Goal: Information Seeking & Learning: Find specific fact

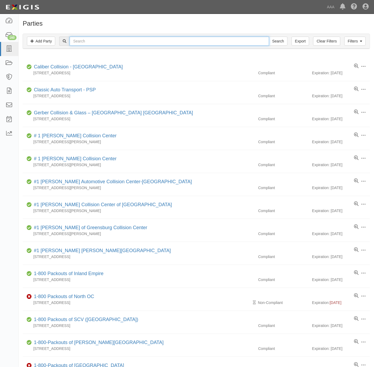
click at [94, 40] on input "text" at bounding box center [169, 41] width 199 height 9
paste input "Crush It, LLC"
type input "Crush It, LLC"
click at [272, 38] on input "Search" at bounding box center [278, 41] width 19 height 9
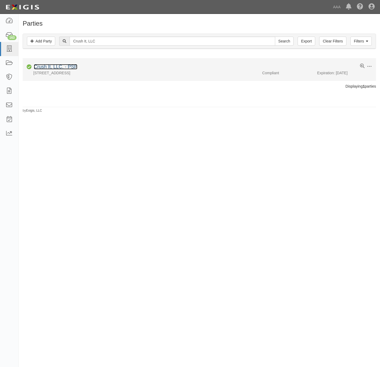
click at [66, 66] on link "Crush It, LLC. - PSP" at bounding box center [55, 66] width 43 height 5
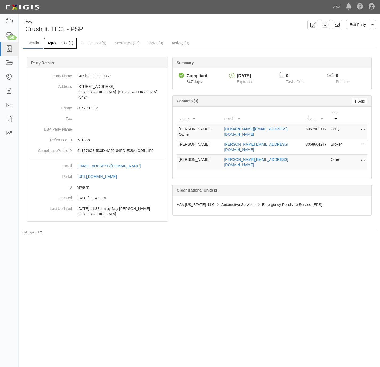
click at [61, 42] on link "Agreements (1)" at bounding box center [60, 43] width 34 height 11
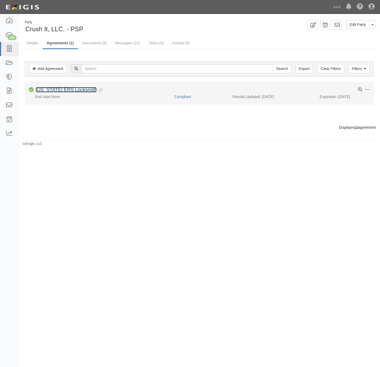
click at [59, 92] on link "[US_STATE] ERS Locksmith" at bounding box center [66, 89] width 61 height 5
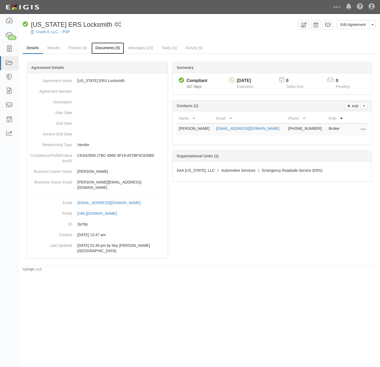
click at [106, 49] on link "Documents (5)" at bounding box center [108, 47] width 33 height 11
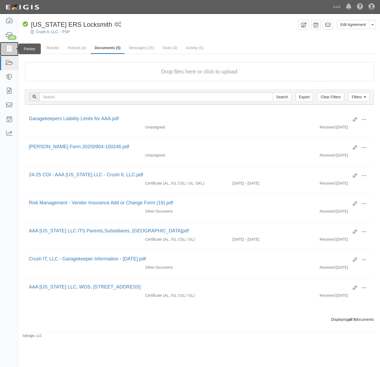
click at [10, 44] on link at bounding box center [9, 49] width 18 height 14
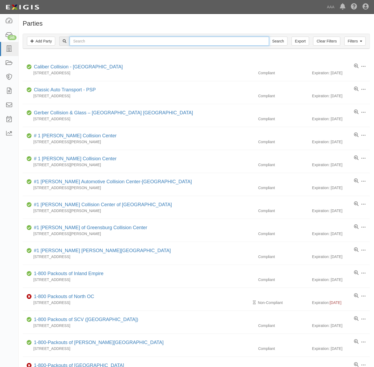
click at [138, 39] on input "text" at bounding box center [169, 41] width 199 height 9
type input "m & M"
click at [269, 37] on input "Search" at bounding box center [278, 41] width 19 height 9
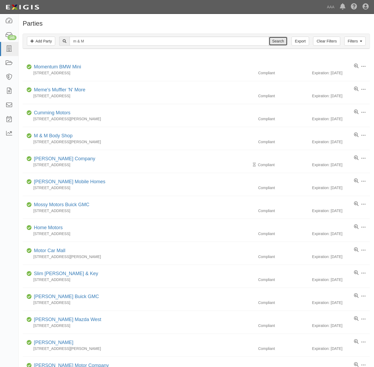
click at [273, 38] on input "Search" at bounding box center [278, 41] width 19 height 9
click at [136, 39] on input "m & M" at bounding box center [169, 41] width 199 height 9
paste input "M&M Key Service"
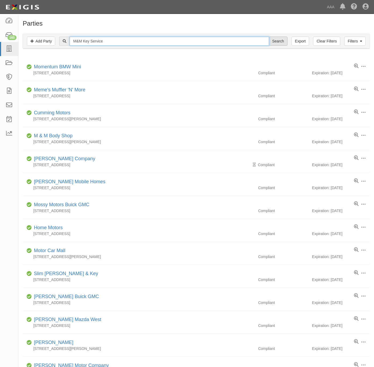
type input "M&M Key Service"
click at [278, 42] on input "Search" at bounding box center [278, 41] width 19 height 9
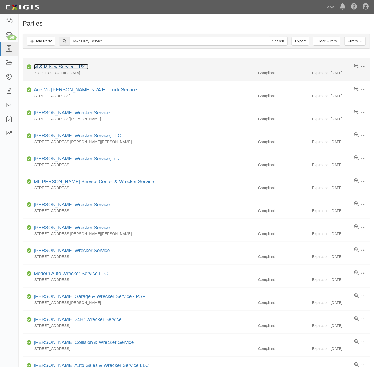
click at [66, 67] on link "M & M Key Service - PSP" at bounding box center [61, 66] width 55 height 5
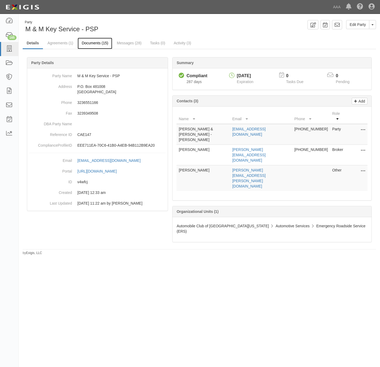
click at [90, 41] on link "Documents (15)" at bounding box center [95, 43] width 35 height 11
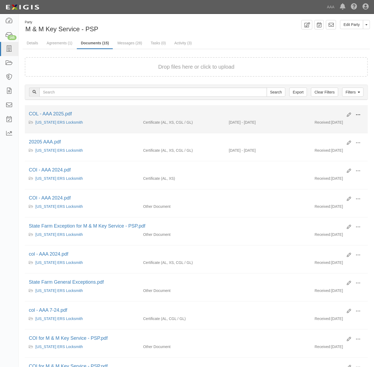
click at [360, 113] on span at bounding box center [358, 114] width 5 height 5
click at [325, 131] on link "View details" at bounding box center [332, 133] width 42 height 10
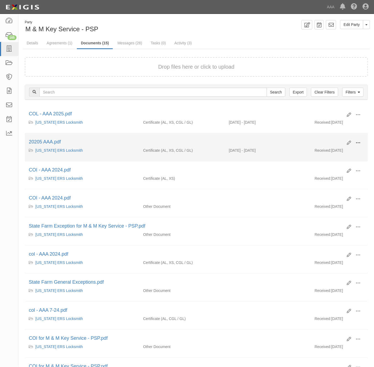
drag, startPoint x: 359, startPoint y: 144, endPoint x: 335, endPoint y: 151, distance: 25.1
click at [358, 144] on span at bounding box center [358, 142] width 5 height 5
click at [322, 160] on link "View details" at bounding box center [332, 161] width 42 height 10
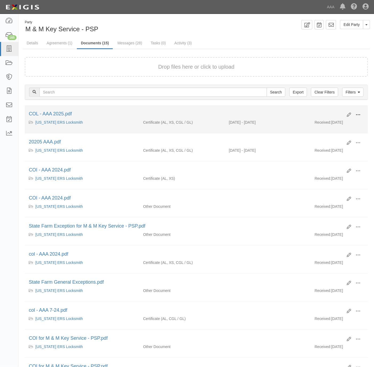
click at [358, 114] on span at bounding box center [358, 114] width 5 height 5
click at [325, 133] on link "View details" at bounding box center [332, 133] width 42 height 10
click at [361, 113] on button at bounding box center [358, 114] width 12 height 9
click at [334, 124] on link "View" at bounding box center [332, 123] width 42 height 10
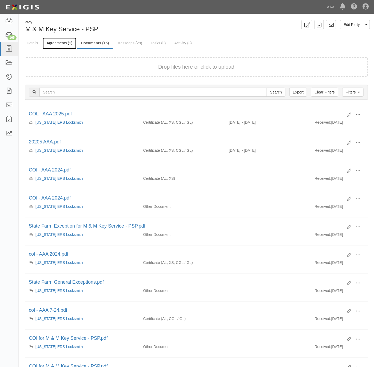
click at [64, 42] on link "Agreements (1)" at bounding box center [60, 43] width 34 height 11
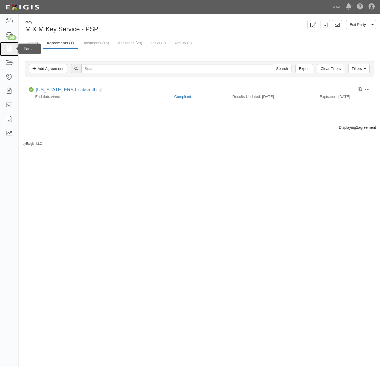
click at [10, 46] on icon at bounding box center [8, 49] width 7 height 6
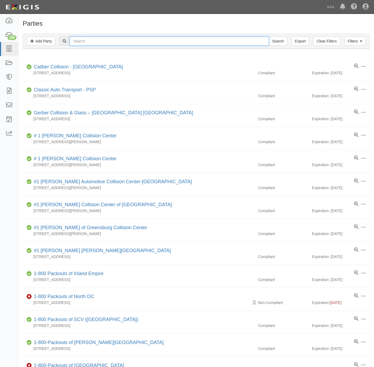
click at [104, 39] on input "text" at bounding box center [169, 41] width 199 height 9
paste input "CROW TOWING"
type input "CROW TOWING"
click at [282, 42] on input "Search" at bounding box center [278, 41] width 19 height 9
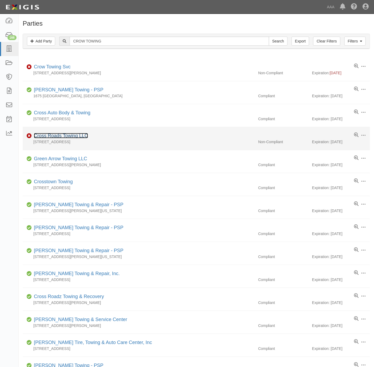
click at [60, 136] on link "Cross Roads Towing LLC" at bounding box center [61, 135] width 54 height 5
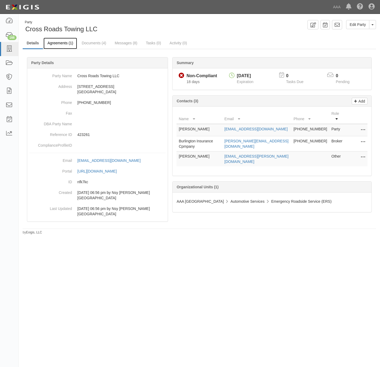
click at [58, 42] on link "Agreements (1)" at bounding box center [60, 43] width 34 height 11
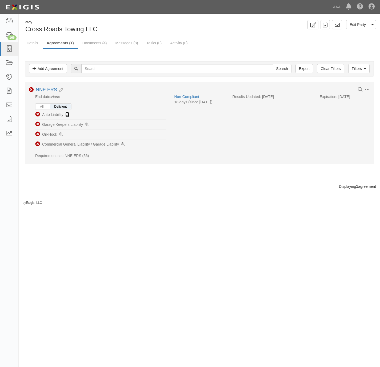
click at [67, 115] on icon at bounding box center [67, 115] width 4 height 4
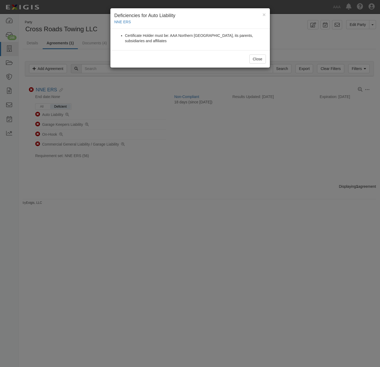
click at [122, 113] on div "× Deficiencies for Auto Liability NNE ERS Certificate Holder must be: AAA North…" at bounding box center [190, 183] width 380 height 367
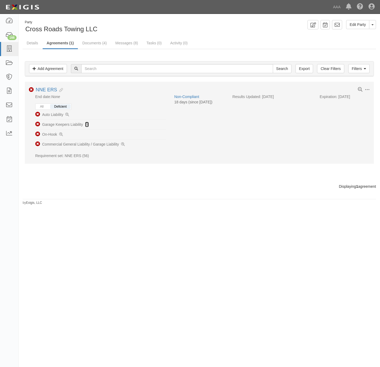
click at [86, 126] on icon at bounding box center [87, 125] width 4 height 4
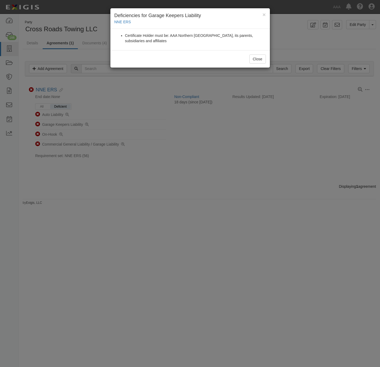
click at [155, 198] on div "× Deficiencies for Garage Keepers Liability NNE ERS Certificate Holder must be:…" at bounding box center [190, 183] width 380 height 367
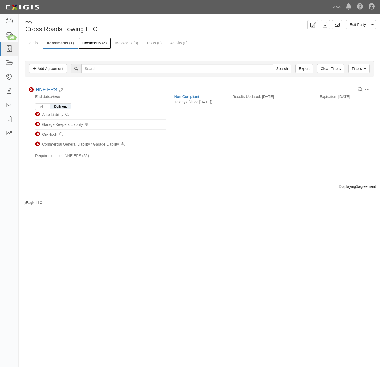
click at [99, 41] on link "Documents (4)" at bounding box center [94, 43] width 33 height 11
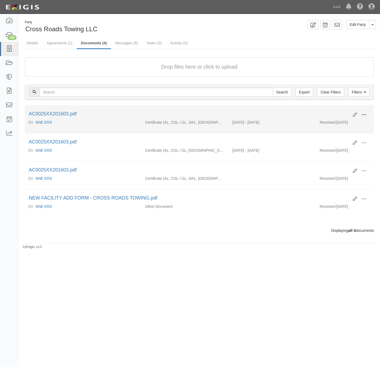
click at [365, 116] on span at bounding box center [364, 114] width 5 height 5
click at [338, 124] on link "View" at bounding box center [338, 123] width 42 height 10
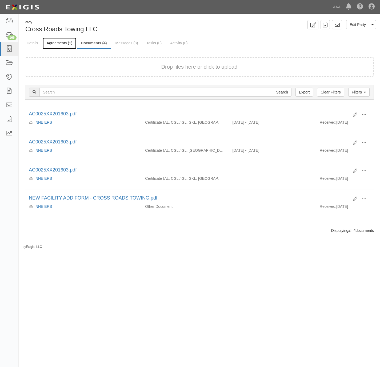
click at [49, 42] on link "Agreements (1)" at bounding box center [60, 43] width 34 height 11
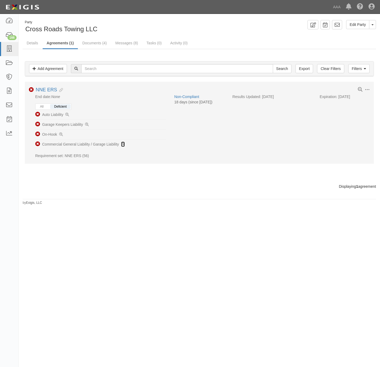
click at [123, 146] on icon at bounding box center [123, 144] width 4 height 4
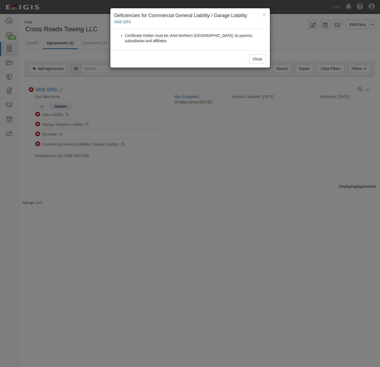
drag, startPoint x: 134, startPoint y: 176, endPoint x: 101, endPoint y: 148, distance: 43.0
click at [133, 176] on div "× Deficiencies for Commercial General Liability / Garage Liability NNE ERS Cert…" at bounding box center [190, 183] width 380 height 367
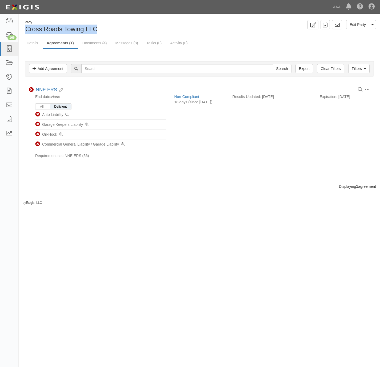
drag, startPoint x: 102, startPoint y: 29, endPoint x: 24, endPoint y: 28, distance: 77.9
click at [24, 28] on div "Party Cross Roads Towing LLC" at bounding box center [109, 27] width 173 height 14
copy span "Cross Roads Towing LLC"
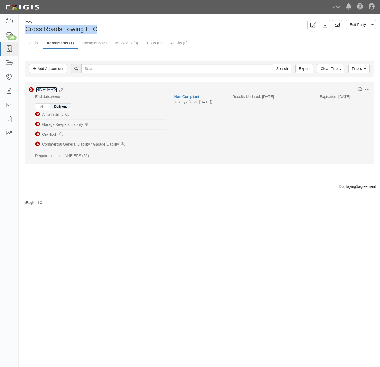
click at [52, 89] on link "NNE ERS" at bounding box center [46, 89] width 21 height 5
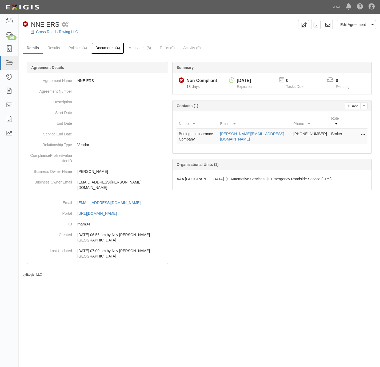
click at [104, 47] on link "Documents (4)" at bounding box center [108, 47] width 33 height 11
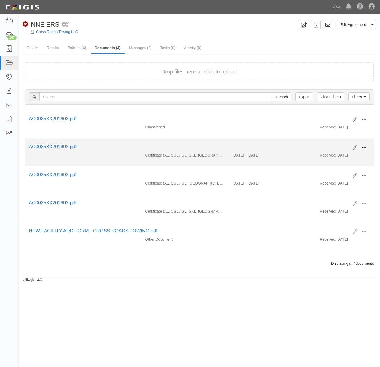
click at [365, 148] on span at bounding box center [364, 147] width 5 height 5
click at [340, 167] on link "View details" at bounding box center [338, 165] width 42 height 10
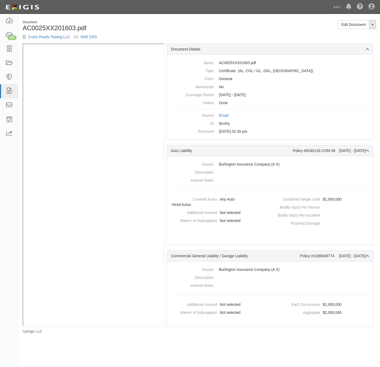
click at [373, 26] on button "Toggle Document Dropdown" at bounding box center [372, 24] width 7 height 9
click at [349, 40] on link "View Audit Trail" at bounding box center [355, 41] width 42 height 7
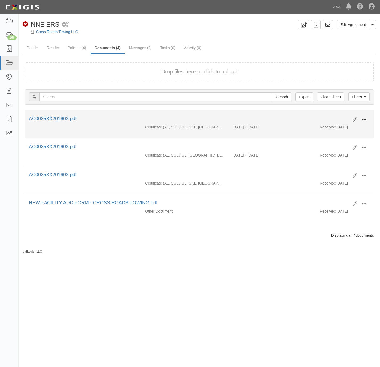
click at [365, 119] on span at bounding box center [364, 119] width 5 height 5
click at [339, 127] on link "View" at bounding box center [338, 127] width 42 height 10
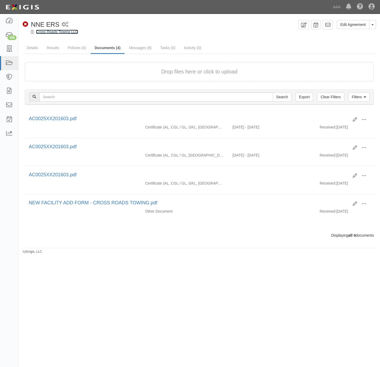
click at [53, 30] on link "Cross Roads Towing LLC" at bounding box center [57, 32] width 42 height 4
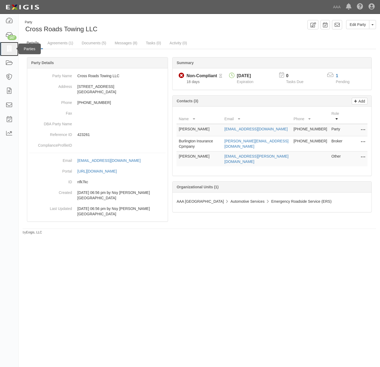
click at [4, 48] on link at bounding box center [9, 49] width 18 height 14
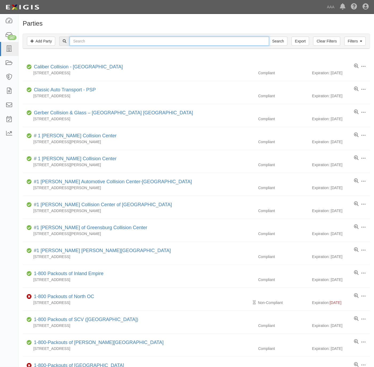
click at [101, 38] on input "text" at bounding box center [169, 41] width 199 height 9
type input "lk towing"
click at [269, 37] on input "Search" at bounding box center [278, 41] width 19 height 9
